Goal: Task Accomplishment & Management: Use online tool/utility

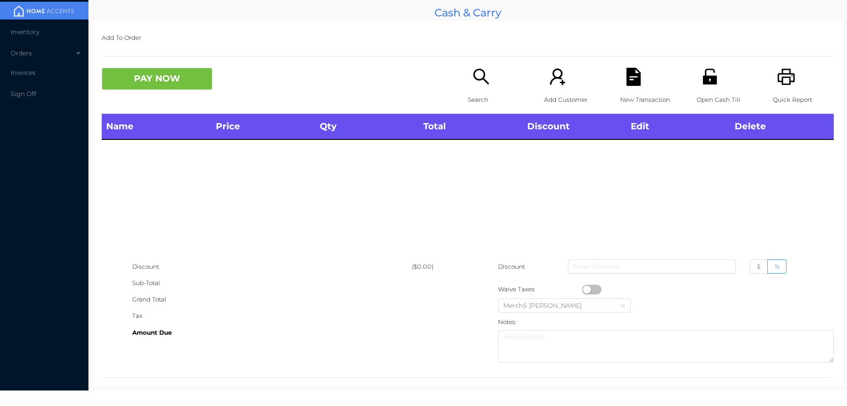
scroll to position [12, 0]
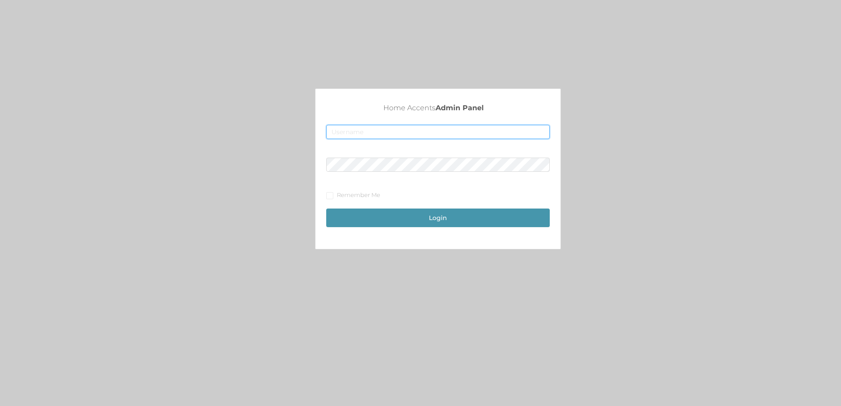
click at [411, 134] on input "text" at bounding box center [437, 132] width 223 height 14
type input "[EMAIL_ADDRESS][DOMAIN_NAME]"
click at [326, 208] on button "Login" at bounding box center [437, 217] width 223 height 19
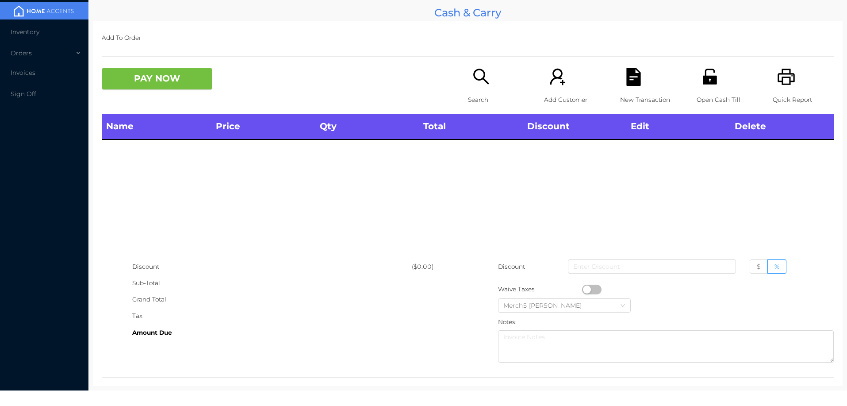
click at [468, 81] on div "Search" at bounding box center [498, 91] width 61 height 46
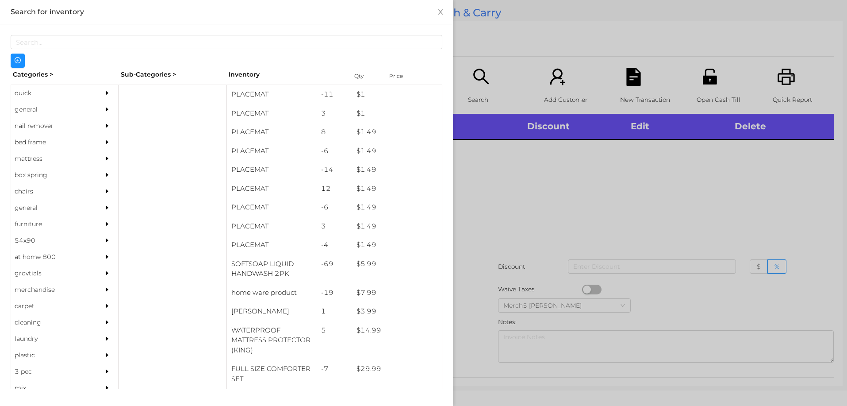
click at [55, 109] on div "general" at bounding box center [51, 109] width 81 height 16
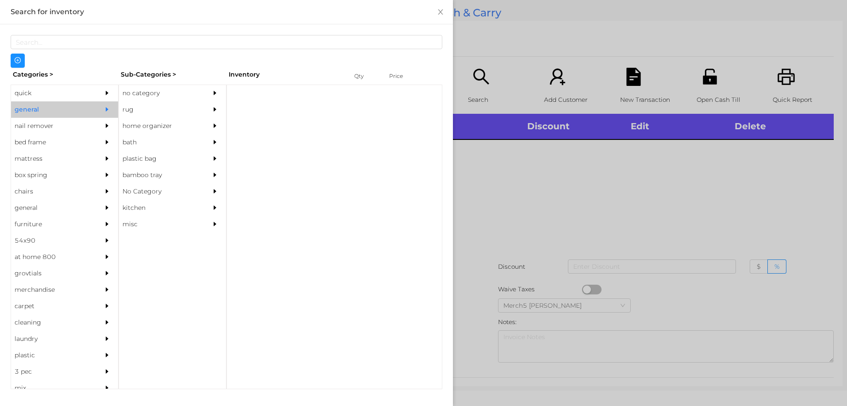
click at [150, 98] on div "no category" at bounding box center [159, 93] width 81 height 16
click at [225, 93] on div at bounding box center [217, 93] width 18 height 16
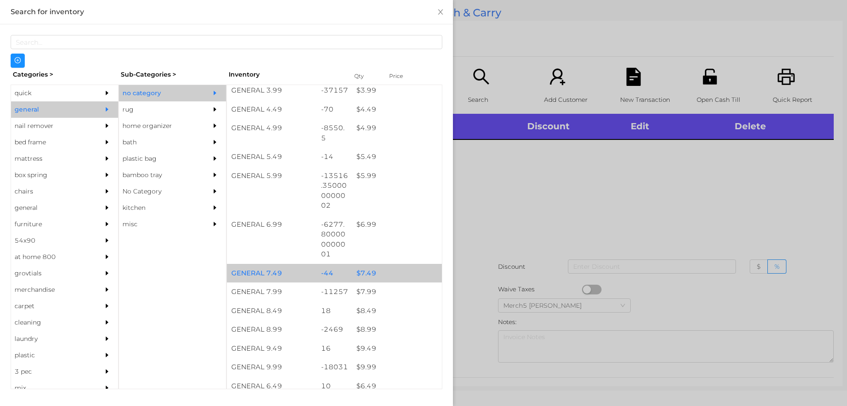
scroll to position [354, 0]
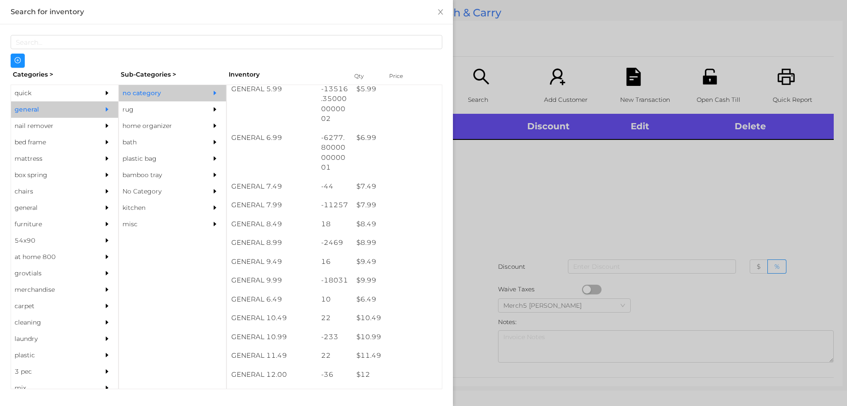
click at [560, 173] on div at bounding box center [423, 203] width 847 height 406
